Goal: Task Accomplishment & Management: Complete application form

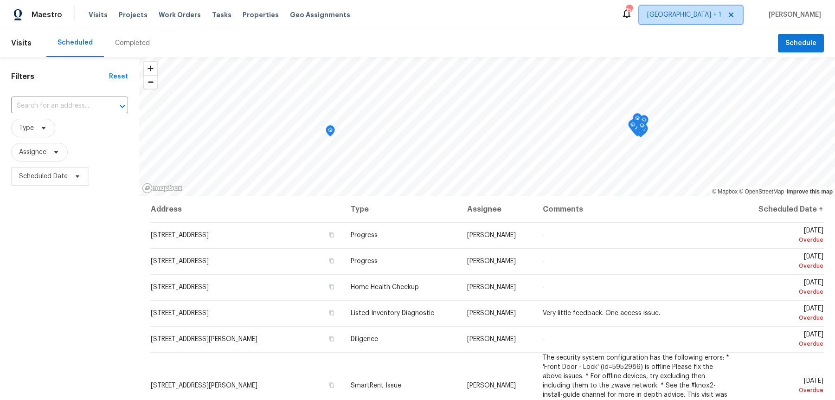
click at [734, 19] on span "[GEOGRAPHIC_DATA] + 1" at bounding box center [690, 15] width 103 height 19
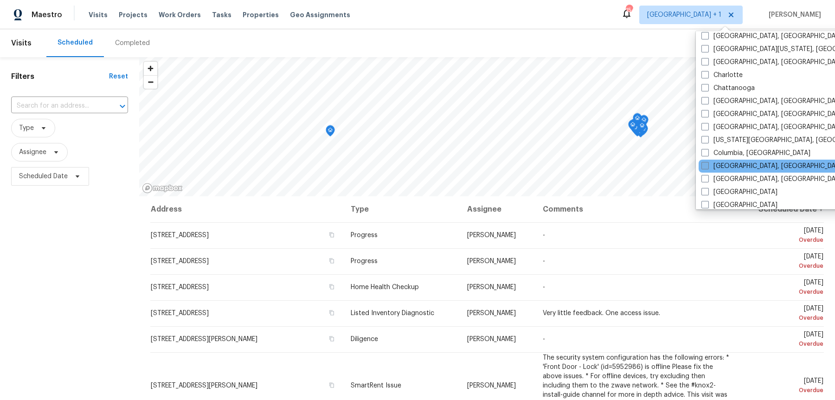
scroll to position [121, 0]
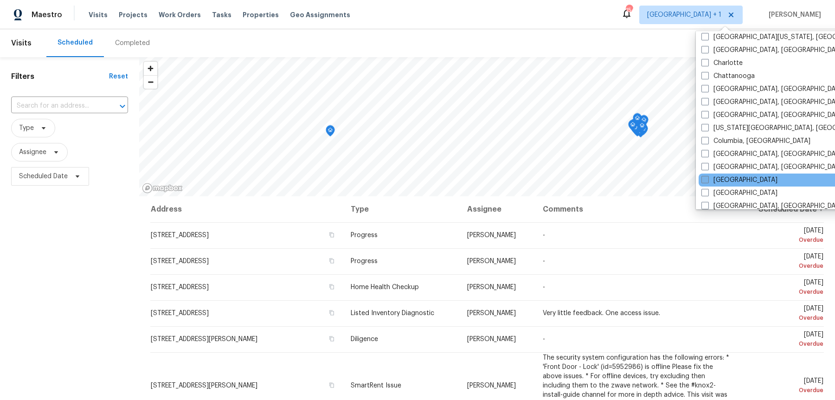
click at [703, 176] on span at bounding box center [704, 179] width 7 height 7
click at [703, 175] on input "[GEOGRAPHIC_DATA]" at bounding box center [704, 178] width 6 height 6
checkbox input "true"
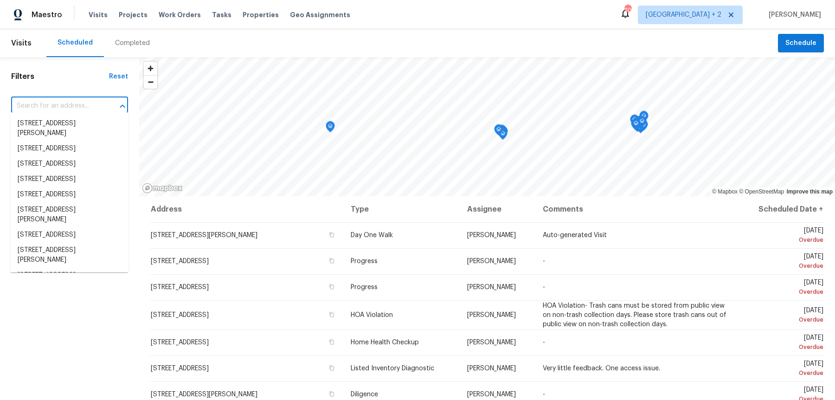
click at [58, 103] on input "text" at bounding box center [56, 106] width 91 height 14
paste input "[STREET_ADDRESS]"
type input "[STREET_ADDRESS]"
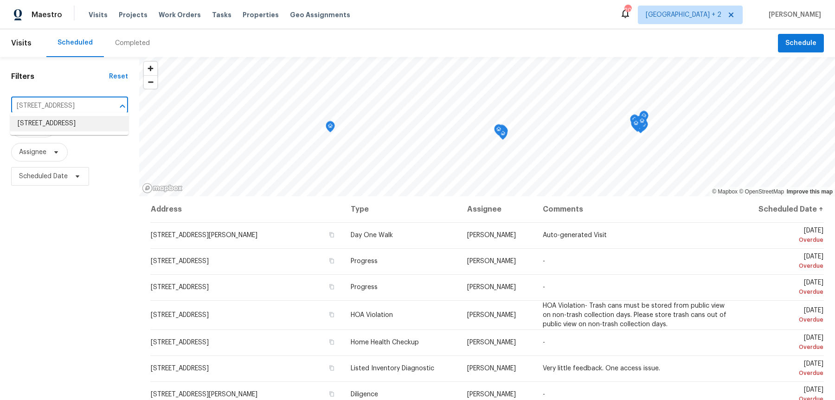
click at [65, 123] on li "[STREET_ADDRESS]" at bounding box center [69, 123] width 118 height 15
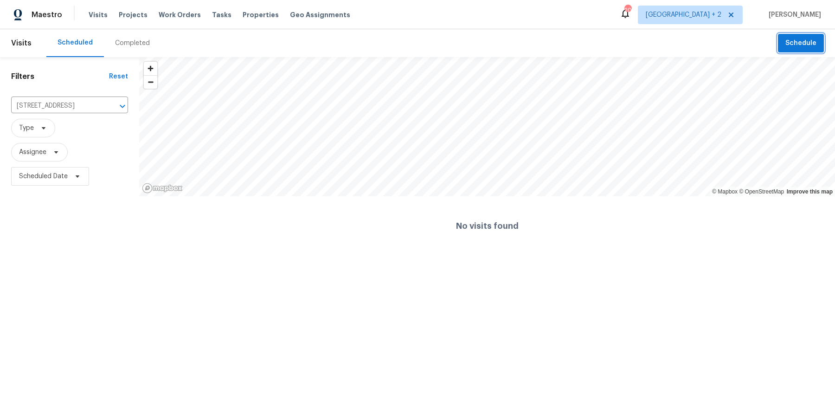
click at [808, 44] on span "Schedule" at bounding box center [800, 44] width 31 height 12
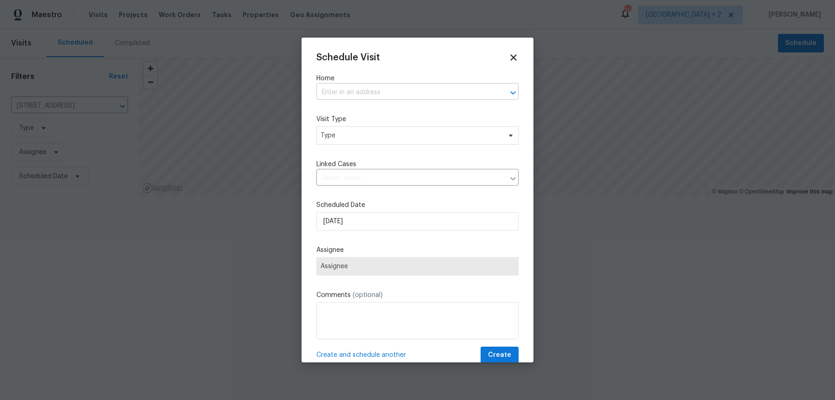
click at [357, 91] on input "text" at bounding box center [404, 92] width 176 height 14
paste input "[STREET_ADDRESS]"
type input "[STREET_ADDRESS]"
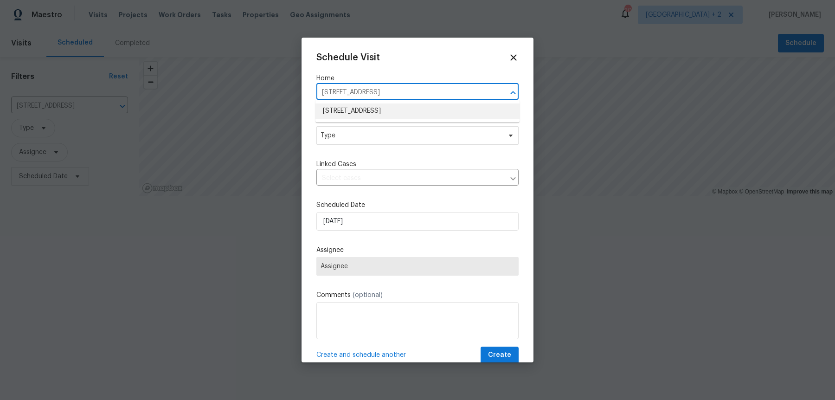
click at [364, 116] on li "[STREET_ADDRESS]" at bounding box center [417, 110] width 204 height 15
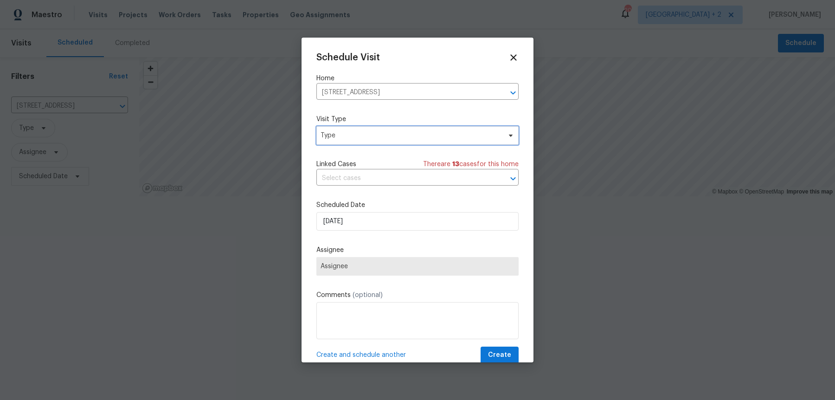
click at [357, 131] on span "Type" at bounding box center [411, 135] width 180 height 9
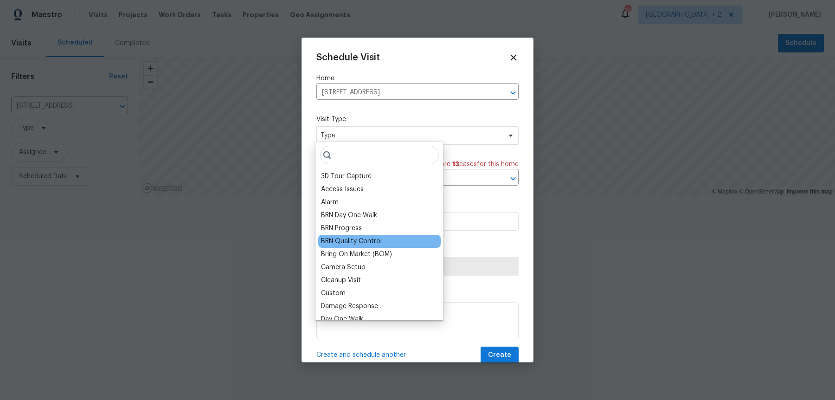
scroll to position [768, 0]
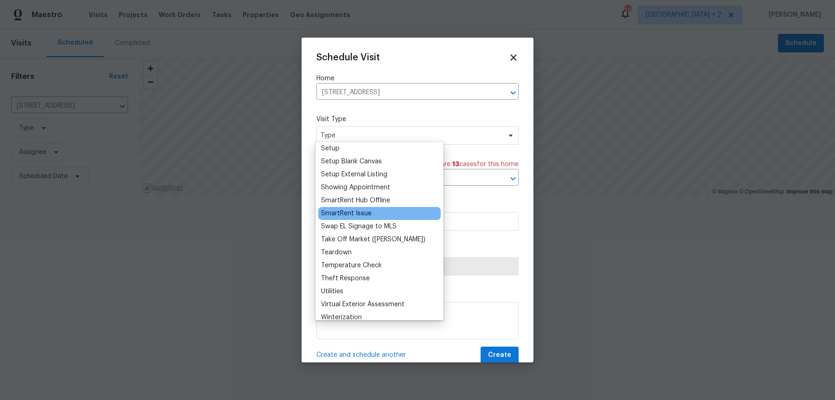
click at [354, 209] on div "SmartRent Issue" at bounding box center [346, 213] width 51 height 9
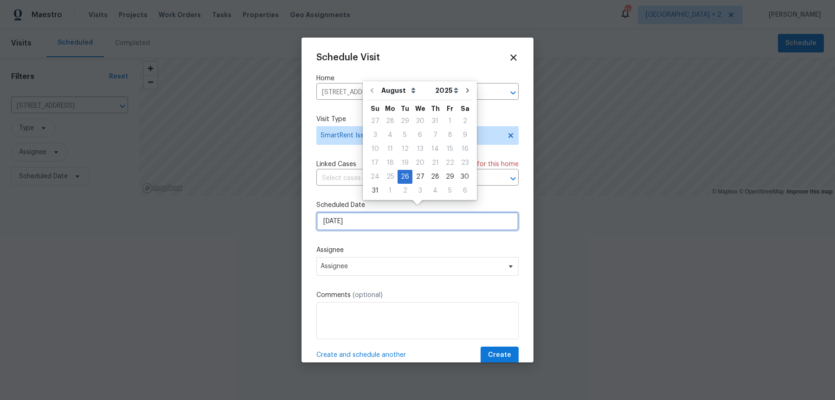
click at [357, 222] on input "[DATE]" at bounding box center [417, 221] width 202 height 19
click at [417, 174] on div "27" at bounding box center [419, 176] width 15 height 13
type input "[DATE]"
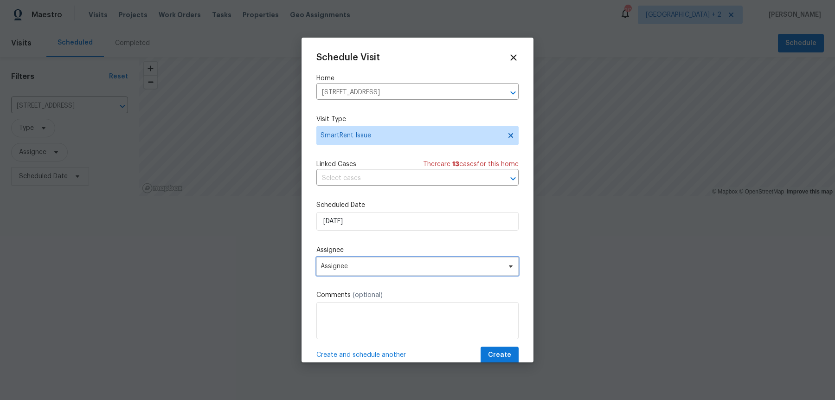
click at [383, 263] on span "Assignee" at bounding box center [412, 266] width 182 height 7
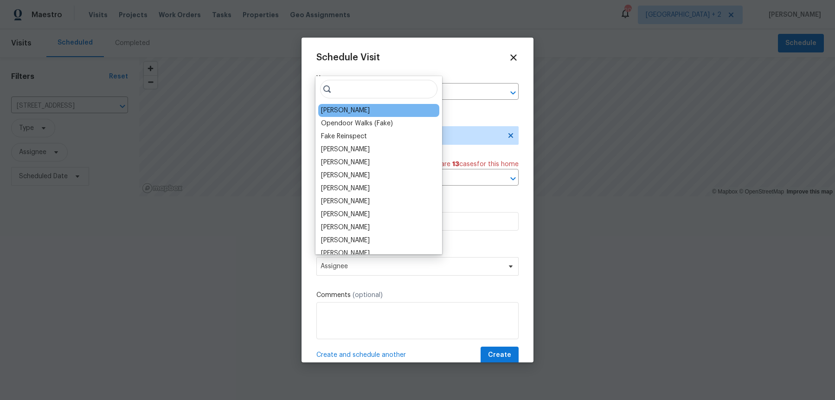
click at [346, 111] on div "[PERSON_NAME]" at bounding box center [345, 110] width 49 height 9
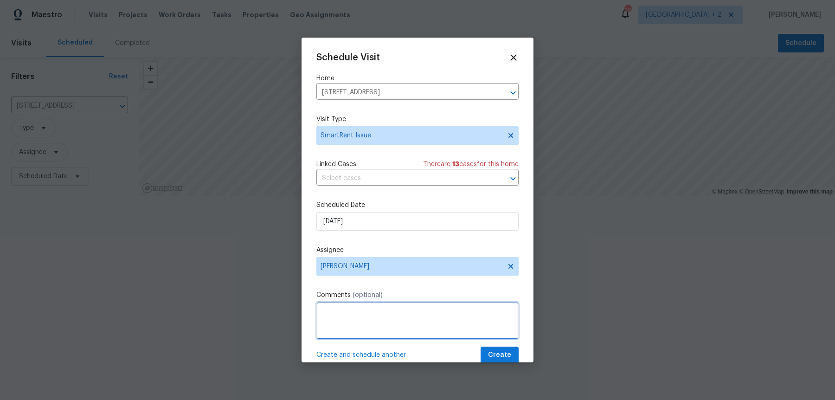
click at [390, 302] on textarea at bounding box center [417, 320] width 202 height 37
click at [376, 320] on textarea at bounding box center [417, 320] width 202 height 37
paste textarea "It looks like some sensors are offline (Front Motion Sensor, Back Motion Sensor…"
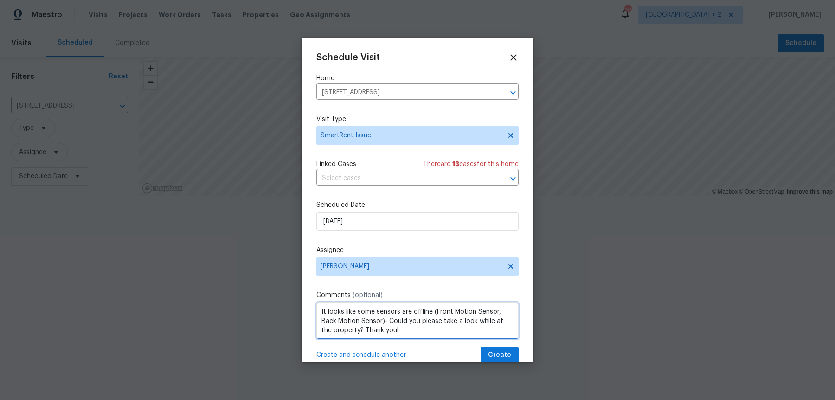
scroll to position [4, 0]
click at [384, 302] on textarea "It looks like some sensors are offline (Front Motion Sensor, Back Motion Sensor…" at bounding box center [417, 320] width 202 height 37
click at [364, 309] on textarea "It looks like some sensors are offline (Front Motion Sensor, Back Motion Sensor…" at bounding box center [417, 320] width 202 height 37
paste textarea "Additional Motion Sensor - 3"
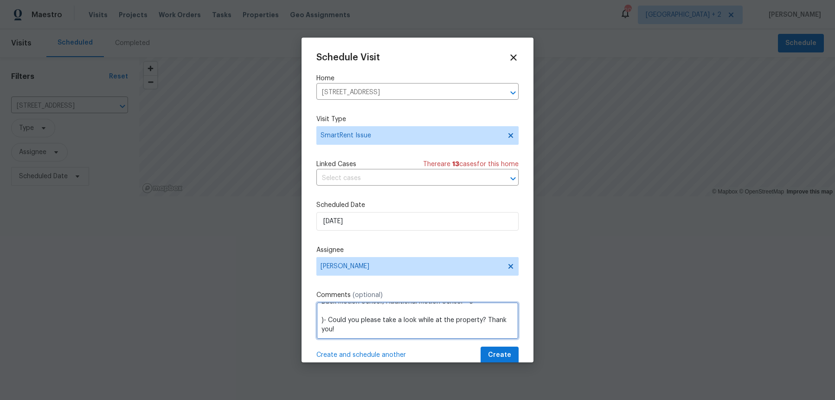
paste textarea "Contact Sensor - 2"
click at [330, 318] on textarea "It looks like some sensors are offline (Front Motion Sensor, Back Motion Sensor…" at bounding box center [417, 320] width 202 height 37
click at [342, 322] on textarea "It looks like some sensors are offline (Front Motion Sensor, Back Motion Sensor…" at bounding box center [417, 320] width 202 height 37
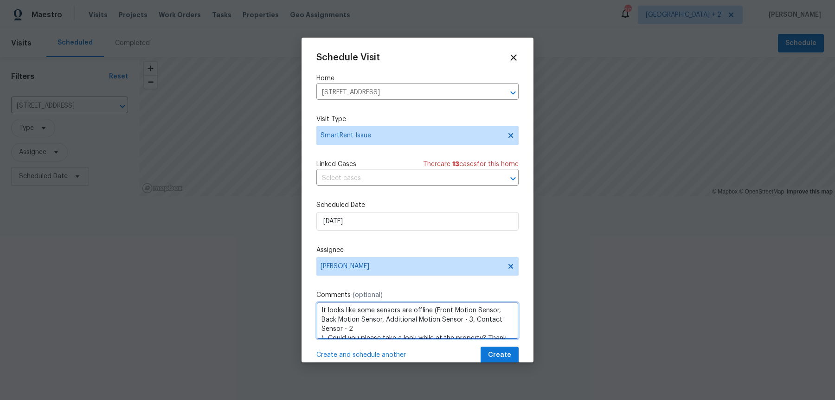
scroll to position [0, 0]
type textarea "It looks like some sensors are offline (Front Motion Sensor, Back Motion Sensor…"
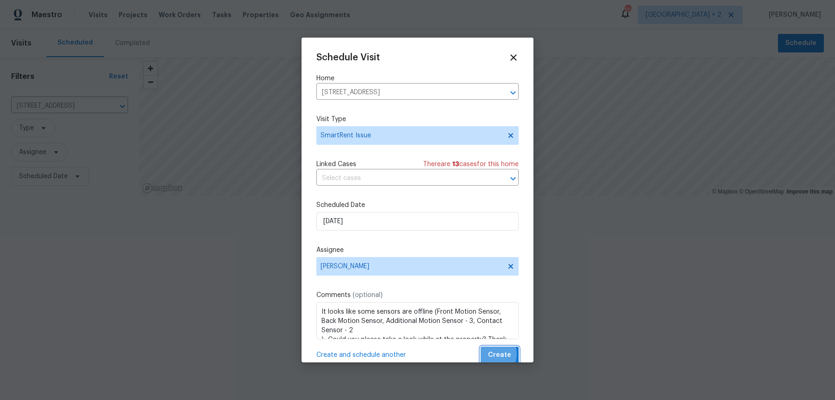
click at [488, 347] on button "Create" at bounding box center [500, 355] width 38 height 17
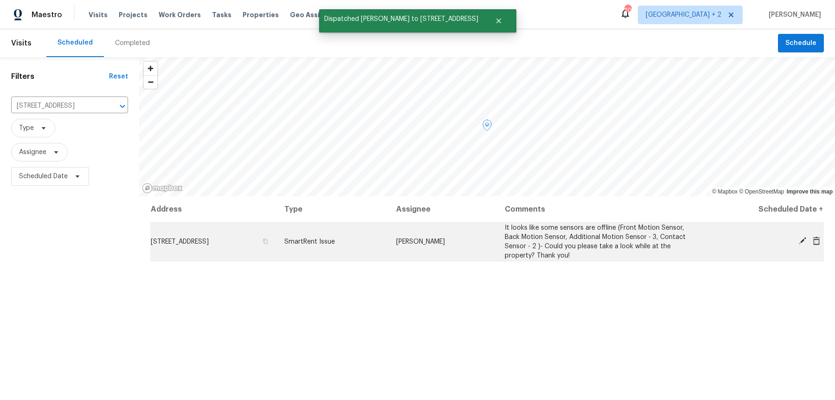
click at [209, 243] on span "[STREET_ADDRESS]" at bounding box center [180, 241] width 58 height 6
